Goal: Obtain resource: Download file/media

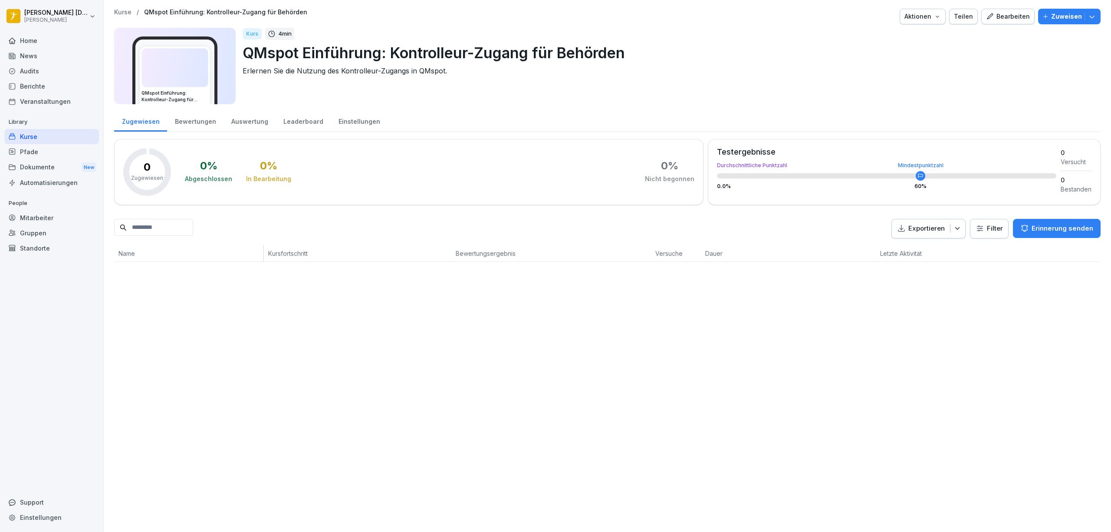
click at [562, 381] on div "Kurse / QMspot Einführung: Kontrolleur-Zugang für Behörden Aktionen Teilen Bear…" at bounding box center [607, 266] width 1007 height 532
click at [441, 420] on div "Kurse / QMspot Einführung: Kontrolleur-Zugang für Behörden Aktionen Teilen Bear…" at bounding box center [607, 266] width 1007 height 532
click at [514, 429] on div "Kurse / QMspot Einführung: Kontrolleur-Zugang für Behörden Aktionen Teilen Bear…" at bounding box center [607, 266] width 1007 height 532
click at [674, 388] on div "Kurse / QMspot Einführung: Kontrolleur-Zugang für Behörden Aktionen Teilen Bear…" at bounding box center [607, 266] width 1007 height 532
click at [31, 39] on div "Home" at bounding box center [51, 40] width 95 height 15
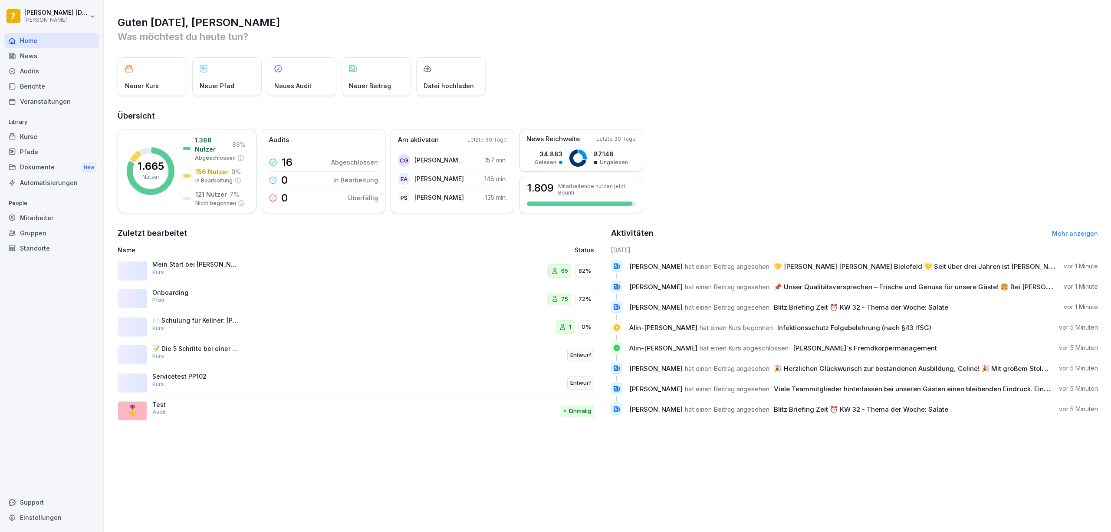
click at [726, 498] on div "Guten [DATE], [PERSON_NAME] Was möchtest du [DATE] tun? Neuer Kurs Neuer Pfad N…" at bounding box center [607, 266] width 1007 height 532
click at [514, 491] on div "Guten [DATE], [PERSON_NAME] Was möchtest du [DATE] tun? Neuer Kurs Neuer Pfad N…" at bounding box center [607, 266] width 1007 height 532
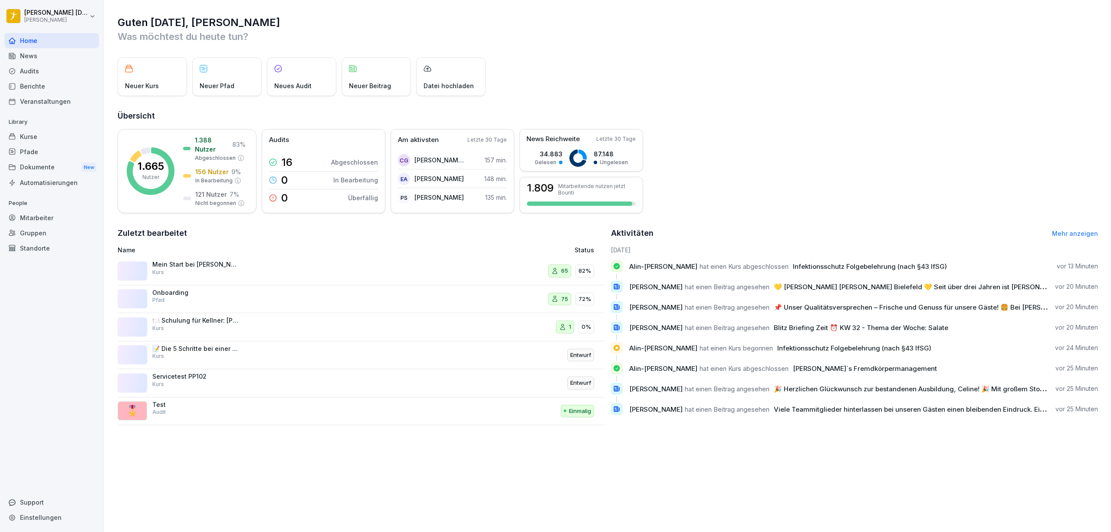
drag, startPoint x: 929, startPoint y: 62, endPoint x: 928, endPoint y: 42, distance: 20.4
click at [929, 62] on div "Neuer Kurs Neuer Pfad Neues Audit Neuer Beitrag Datei hochladen" at bounding box center [608, 76] width 980 height 39
click at [50, 56] on div "News" at bounding box center [51, 55] width 95 height 15
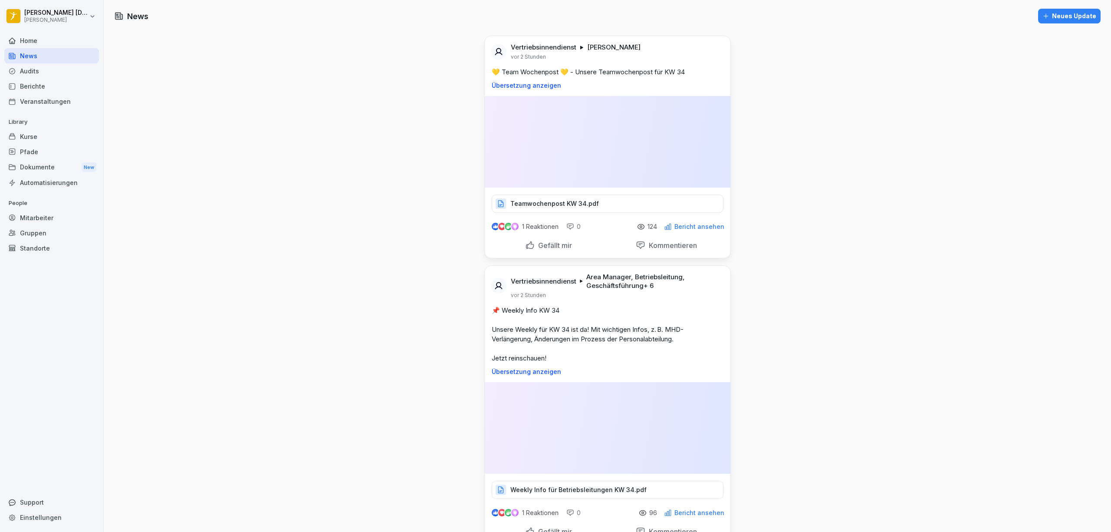
click at [573, 485] on p "Weekly Info für Betriebsleitungen KW 34.pdf" at bounding box center [578, 489] width 136 height 9
click at [542, 199] on p "Teamwochenpost KW 34.pdf" at bounding box center [554, 203] width 89 height 9
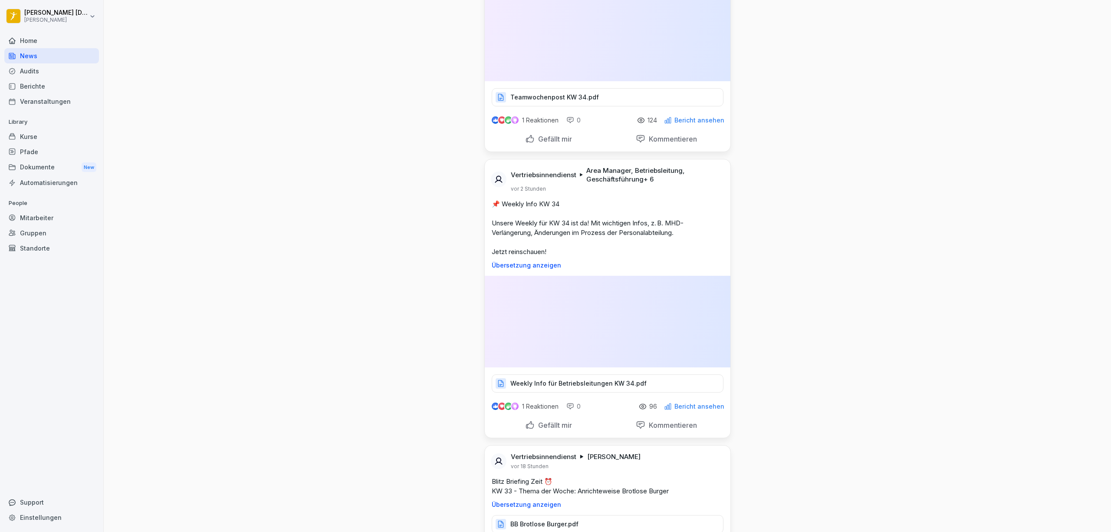
scroll to position [115, 0]
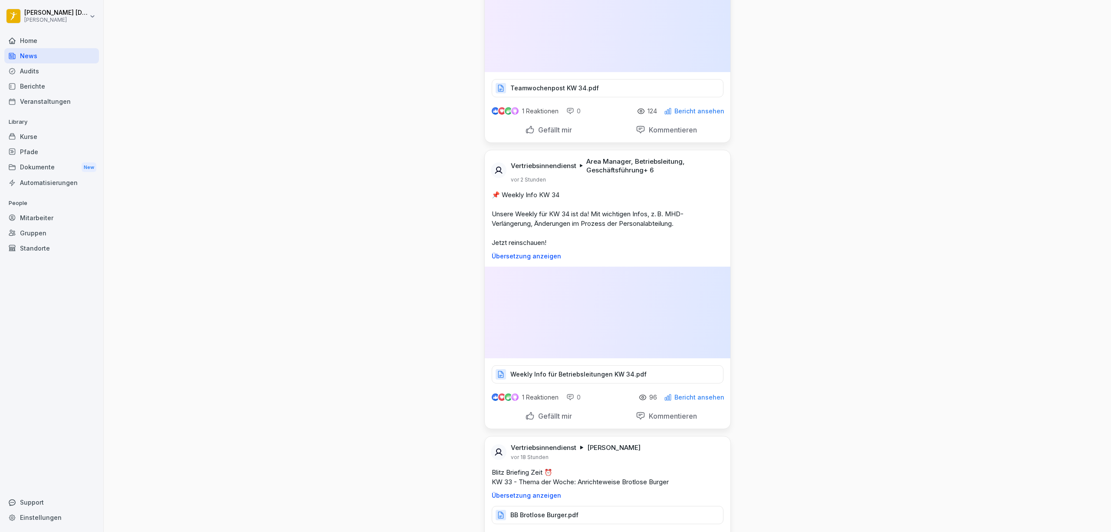
click at [542, 510] on p "BB Brotlose Burger.pdf" at bounding box center [544, 514] width 68 height 9
